Goal: Information Seeking & Learning: Learn about a topic

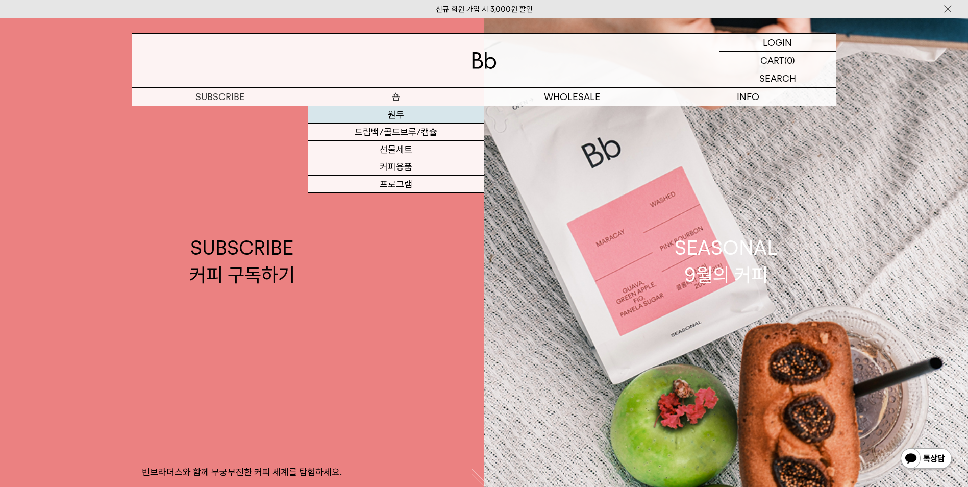
click at [392, 117] on link "원두" at bounding box center [396, 114] width 176 height 17
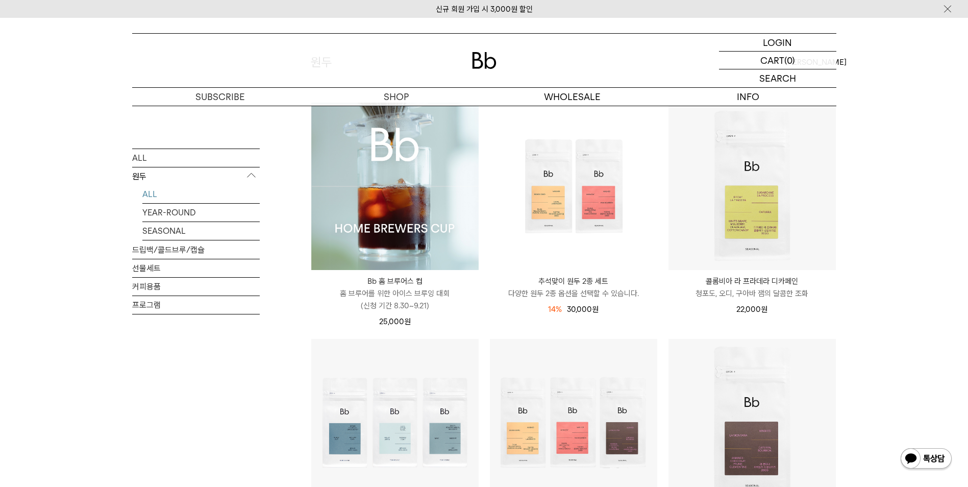
scroll to position [153, 0]
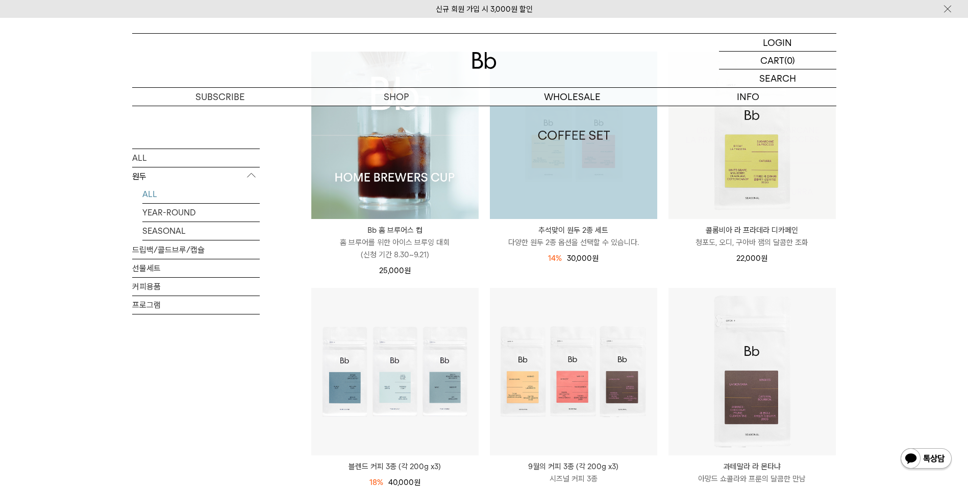
click at [632, 184] on img at bounding box center [573, 135] width 167 height 167
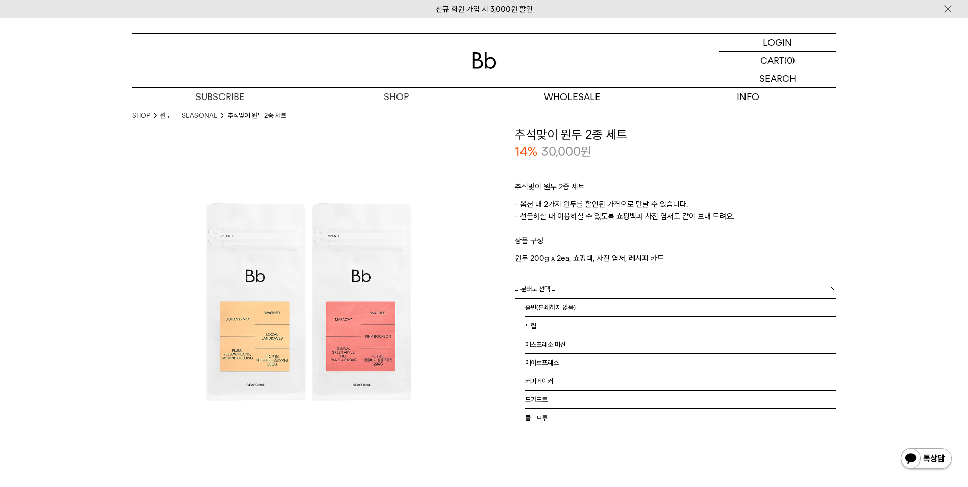
click at [603, 291] on link "= 분쇄도 선택 =" at bounding box center [675, 289] width 321 height 18
click at [595, 309] on li "홀빈(분쇄하지 않음)" at bounding box center [680, 307] width 311 height 18
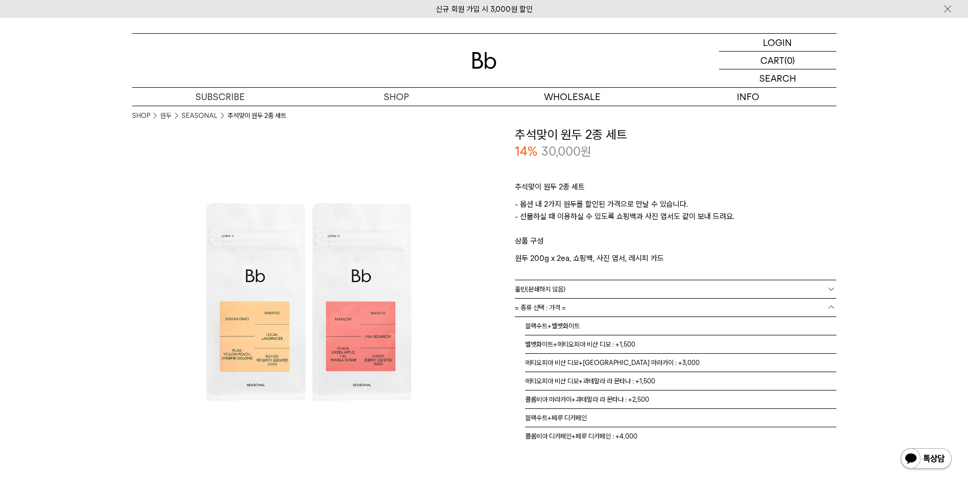
click at [584, 309] on link "= 종류 선택 : 가격 =" at bounding box center [675, 307] width 321 height 18
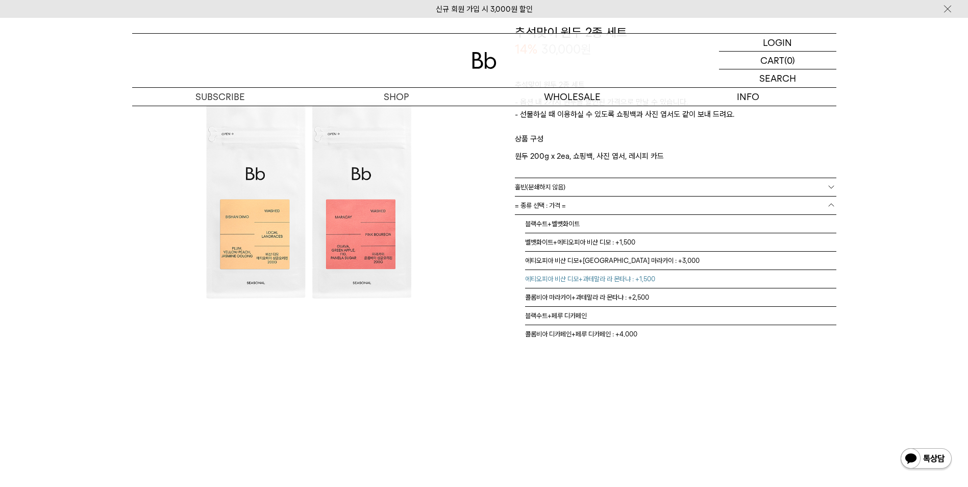
scroll to position [7, 0]
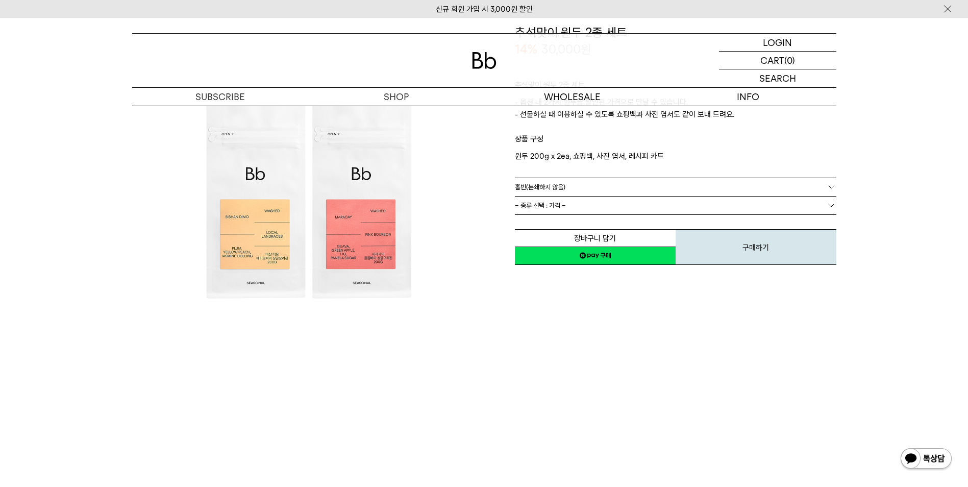
click at [913, 469] on img at bounding box center [926, 459] width 53 height 24
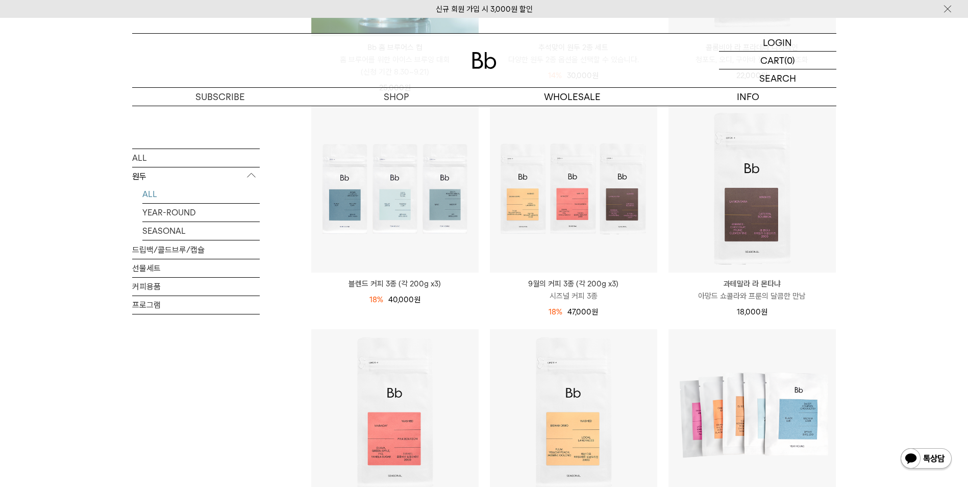
scroll to position [339, 0]
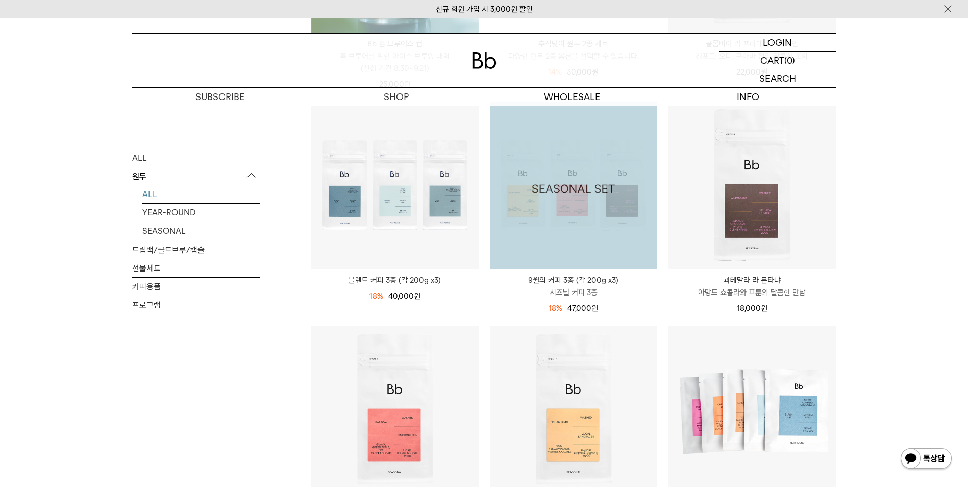
click at [597, 225] on img at bounding box center [573, 185] width 167 height 167
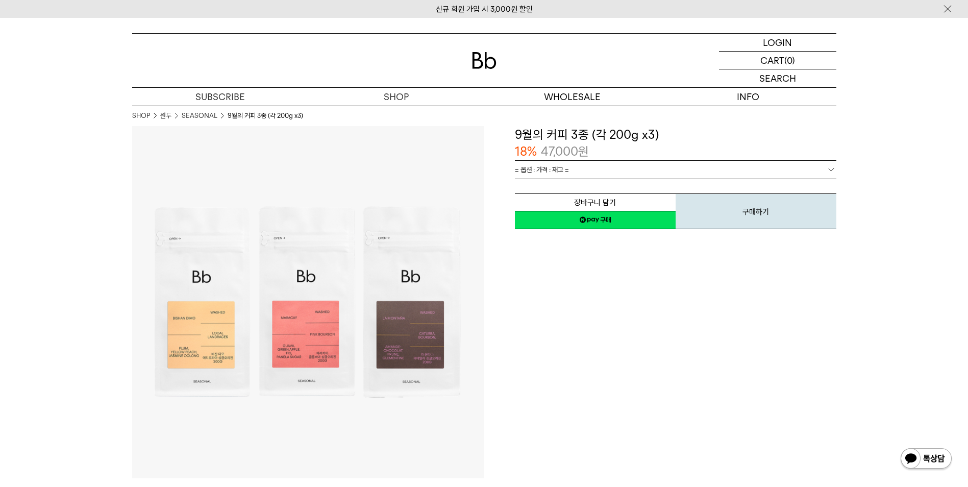
click at [566, 169] on span "= 옵션 : 가격 : 재고 =" at bounding box center [542, 170] width 54 height 18
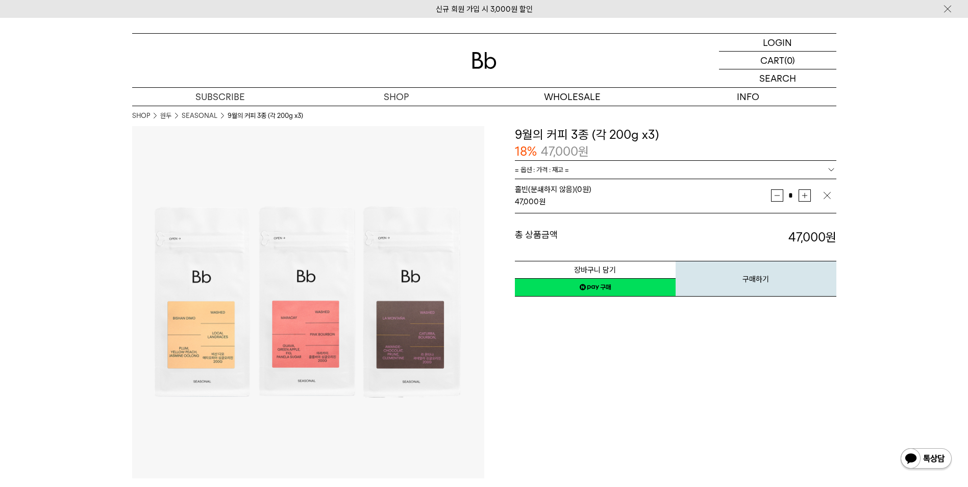
click at [562, 186] on span "홀빈(분쇄하지 않음) (0원)" at bounding box center [553, 189] width 77 height 9
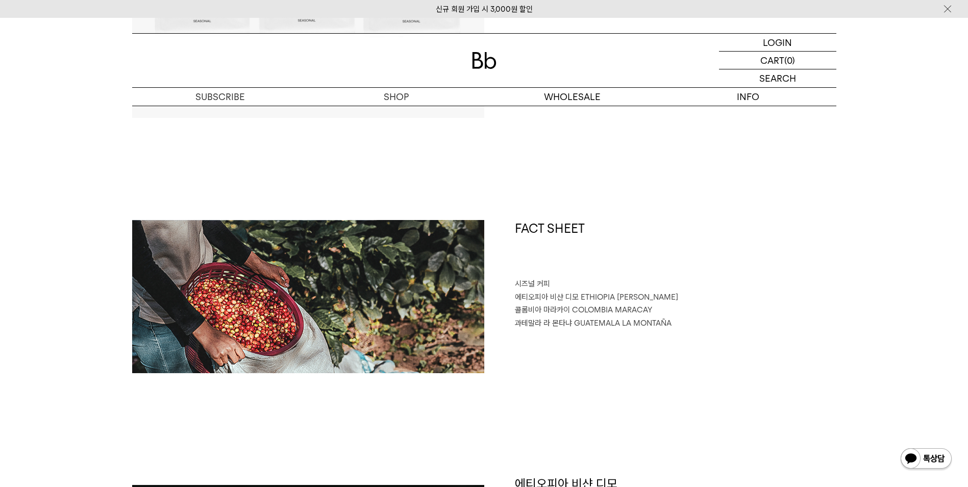
scroll to position [714, 0]
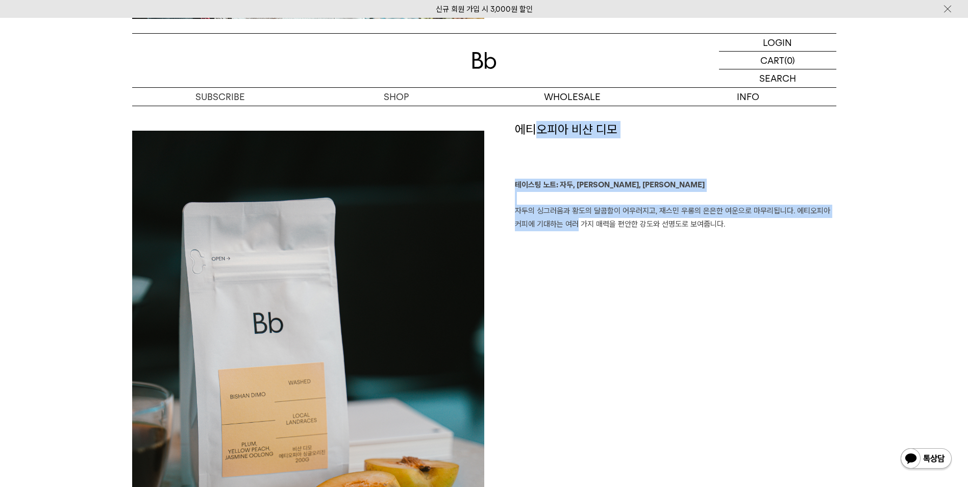
drag, startPoint x: 536, startPoint y: 126, endPoint x: 569, endPoint y: 248, distance: 127.0
click at [569, 248] on div "에티오피아 비샨 디모 테이스팅 노트: 자두, 황도, 재스민 우롱 자두의 싱그러움과 황도의 달콤함이 어우러지고, 재스민 우롱의 은은한 여운으로 …" at bounding box center [660, 394] width 352 height 547
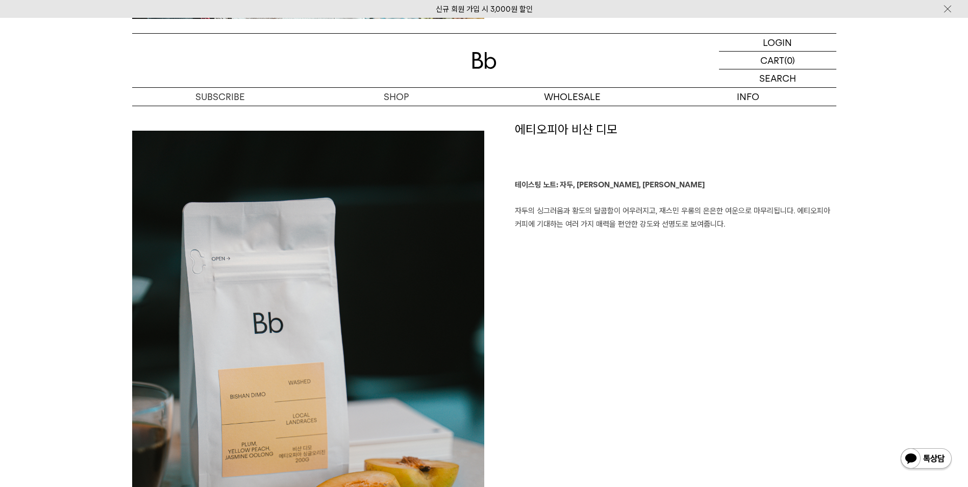
drag, startPoint x: 635, startPoint y: 205, endPoint x: 806, endPoint y: 230, distance: 173.3
click at [806, 230] on p "테이스팅 노트: 자두, 황도, 재스민 우롱 자두의 싱그러움과 황도의 달콤함이 어우러지고, 재스민 우롱의 은은한 여운으로 마무리됩니다. 에티오피…" at bounding box center [675, 205] width 321 height 52
drag, startPoint x: 762, startPoint y: 226, endPoint x: 762, endPoint y: 195, distance: 31.1
click at [762, 195] on p "테이스팅 노트: 자두, 황도, 재스민 우롱 자두의 싱그러움과 황도의 달콤함이 어우러지고, 재스민 우롱의 은은한 여운으로 마무리됩니다. 에티오피…" at bounding box center [675, 205] width 321 height 52
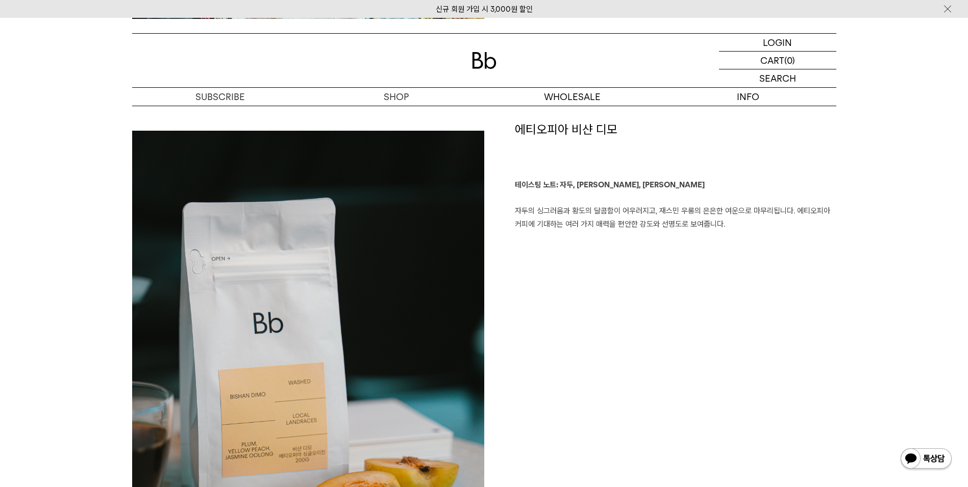
click at [762, 195] on p "테이스팅 노트: 자두, 황도, 재스민 우롱 자두의 싱그러움과 황도의 달콤함이 어우러지고, 재스민 우롱의 은은한 여운으로 마무리됩니다. 에티오피…" at bounding box center [675, 205] width 321 height 52
drag, startPoint x: 733, startPoint y: 197, endPoint x: 726, endPoint y: 230, distance: 33.3
click at [726, 230] on p "테이스팅 노트: 자두, 황도, 재스민 우롱 자두의 싱그러움과 황도의 달콤함이 어우러지고, 재스민 우롱의 은은한 여운으로 마무리됩니다. 에티오피…" at bounding box center [675, 205] width 321 height 52
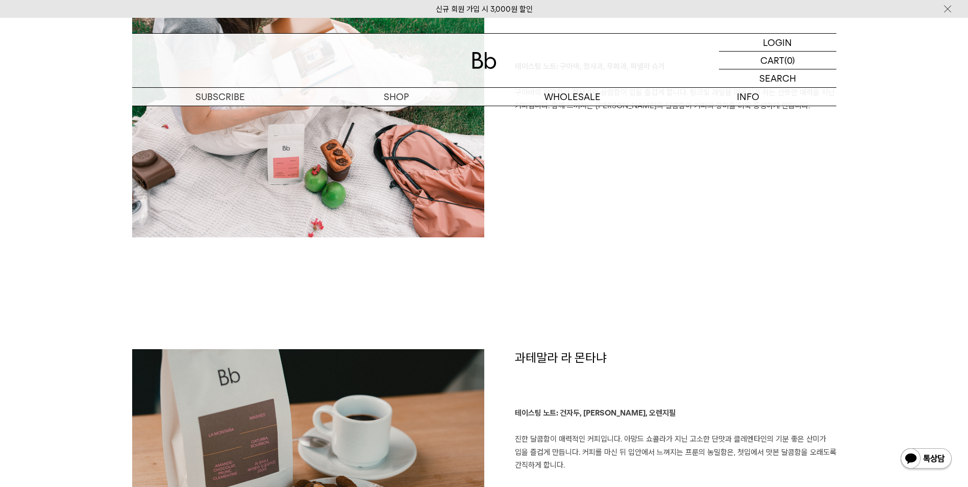
scroll to position [1633, 0]
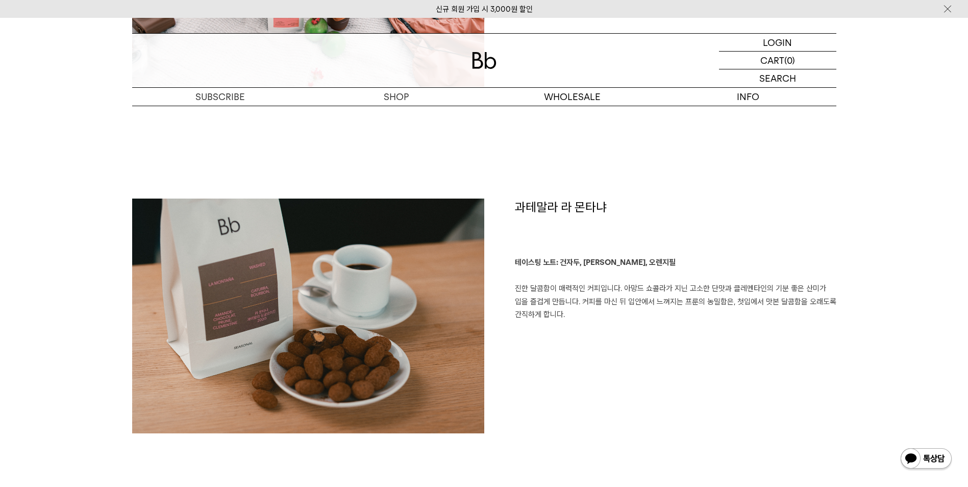
drag, startPoint x: 544, startPoint y: 257, endPoint x: 584, endPoint y: 319, distance: 73.9
click at [584, 319] on p "테이스팅 노트: 건자두, 아망드 쇼콜라, 오렌지필 진한 달콤함이 매력적인 커피입니다. 아망드 쇼콜라가 지닌 고소한 단맛과 클레멘타인의 기분 좋…" at bounding box center [675, 288] width 321 height 65
click at [576, 313] on p "테이스팅 노트: 건자두, 아망드 쇼콜라, 오렌지필 진한 달콤함이 매력적인 커피입니다. 아망드 쇼콜라가 지닌 고소한 단맛과 클레멘타인의 기분 좋…" at bounding box center [675, 288] width 321 height 65
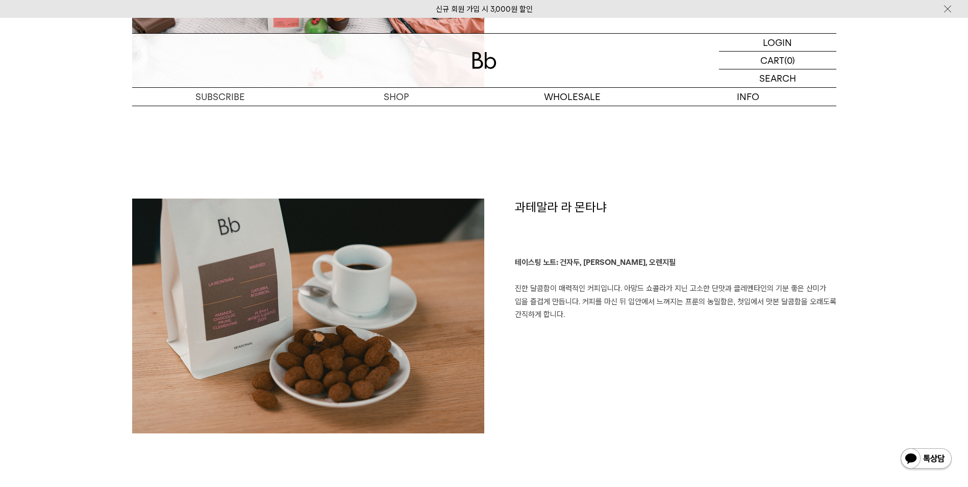
drag, startPoint x: 577, startPoint y: 311, endPoint x: 576, endPoint y: 289, distance: 22.0
click at [576, 289] on p "테이스팅 노트: 건자두, 아망드 쇼콜라, 오렌지필 진한 달콤함이 매력적인 커피입니다. 아망드 쇼콜라가 지닌 고소한 단맛과 클레멘타인의 기분 좋…" at bounding box center [675, 288] width 321 height 65
click at [576, 290] on p "테이스팅 노트: 건자두, 아망드 쇼콜라, 오렌지필 진한 달콤함이 매력적인 커피입니다. 아망드 쇼콜라가 지닌 고소한 단맛과 클레멘타인의 기분 좋…" at bounding box center [675, 288] width 321 height 65
click at [574, 290] on p "테이스팅 노트: 건자두, 아망드 쇼콜라, 오렌지필 진한 달콤함이 매력적인 커피입니다. 아망드 쇼콜라가 지닌 고소한 단맛과 클레멘타인의 기분 좋…" at bounding box center [675, 288] width 321 height 65
drag, startPoint x: 562, startPoint y: 290, endPoint x: 583, endPoint y: 312, distance: 30.0
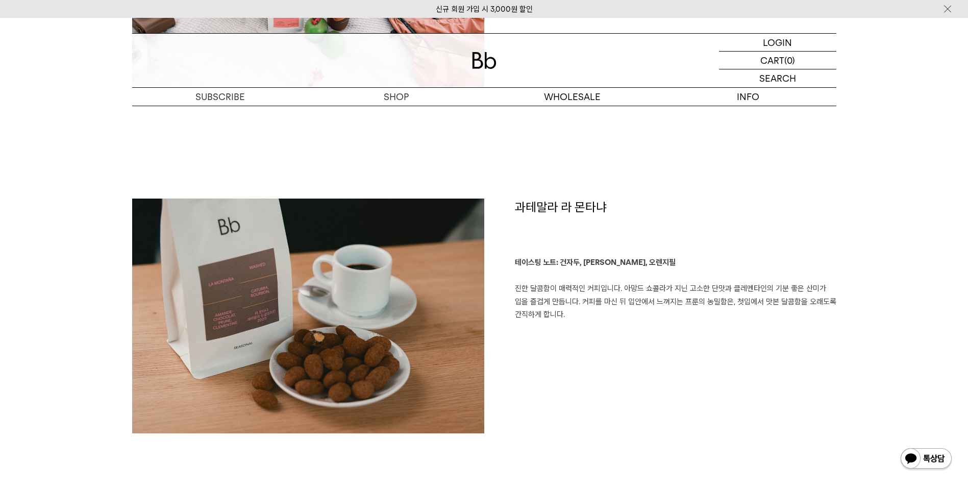
click at [583, 312] on p "테이스팅 노트: 건자두, 아망드 쇼콜라, 오렌지필 진한 달콤함이 매력적인 커피입니다. 아망드 쇼콜라가 지닌 고소한 단맛과 클레멘타인의 기분 좋…" at bounding box center [675, 288] width 321 height 65
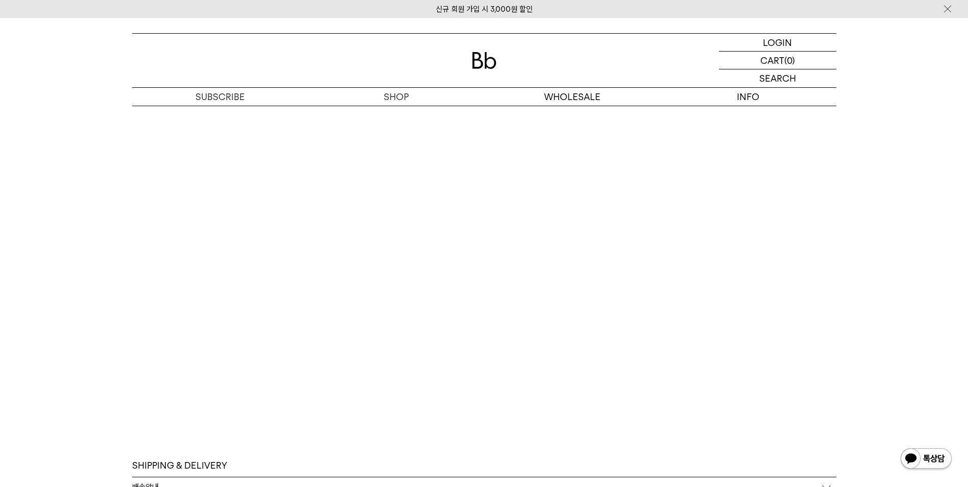
scroll to position [3317, 0]
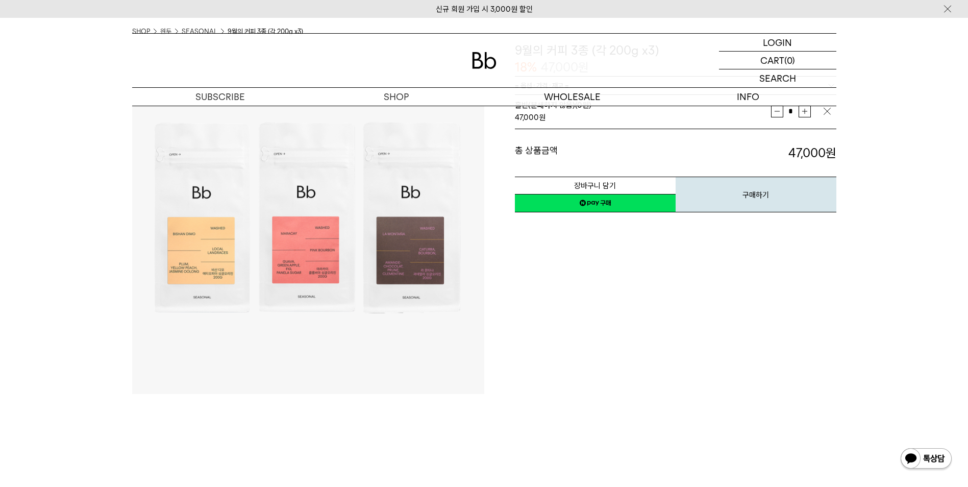
scroll to position [3317, 0]
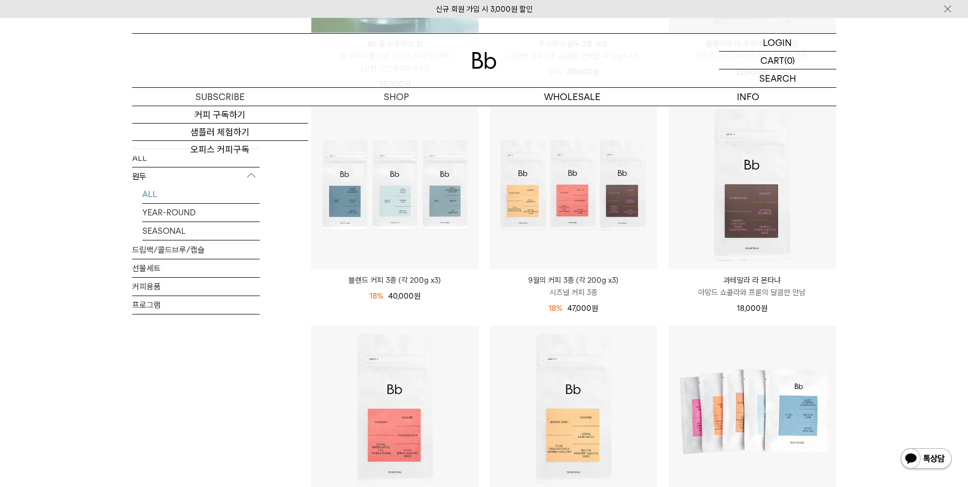
click at [959, 279] on div "SHOP 원두 ALL 원두 ALL YEAR-ROUND SEASONAL 드립백/콜드브루/캡슐 선물세트 커피용품 프로그램 원두 [PERSON_NA…" at bounding box center [484, 438] width 968 height 1345
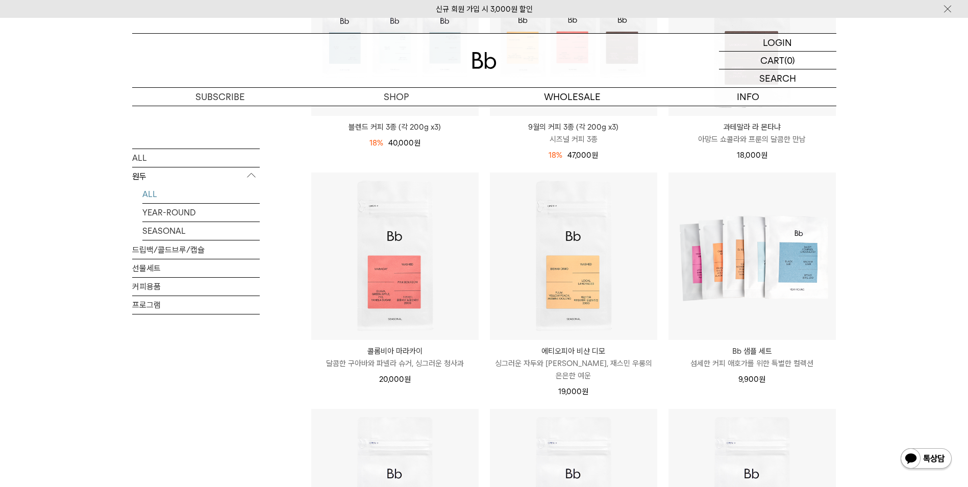
click at [959, 279] on div "SHOP 원두 ALL 원두 ALL YEAR-ROUND SEASONAL 드립백/콜드브루/캡슐 선물세트 커피용품 프로그램 원두 [PERSON_NA…" at bounding box center [484, 285] width 968 height 1345
